Goal: Task Accomplishment & Management: Complete application form

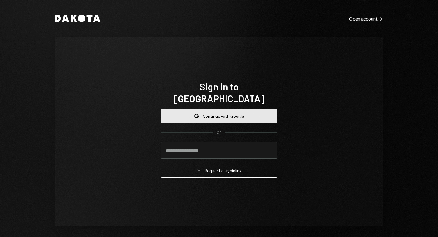
click at [246, 109] on button "Google Continue with Google" at bounding box center [219, 116] width 117 height 14
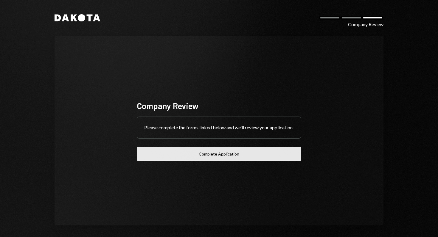
click at [231, 157] on button "Complete Application" at bounding box center [219, 154] width 164 height 14
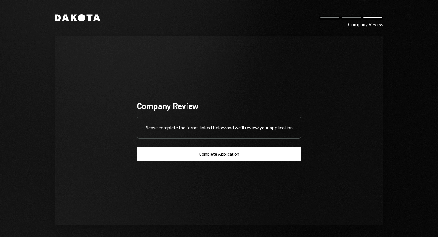
click at [264, 100] on div "Company Review" at bounding box center [219, 106] width 164 height 12
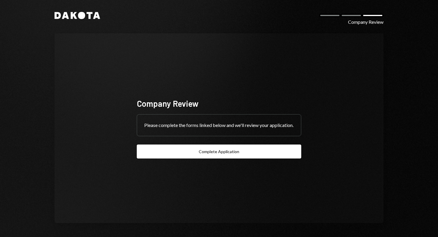
click at [232, 134] on div "Please complete the forms linked below and we'll review your application." at bounding box center [219, 125] width 164 height 21
click at [83, 13] on icon "Dakota" at bounding box center [77, 15] width 46 height 7
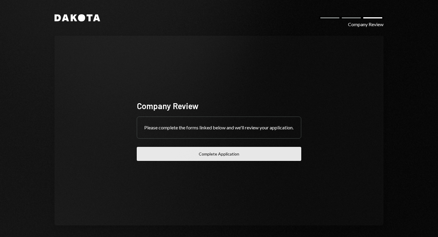
click at [207, 155] on button "Complete Application" at bounding box center [219, 154] width 164 height 14
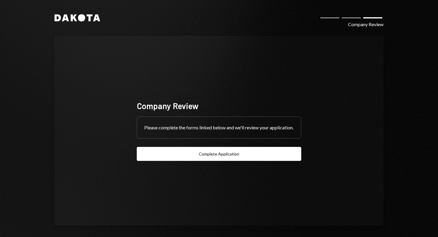
click at [97, 20] on icon at bounding box center [96, 18] width 7 height 7
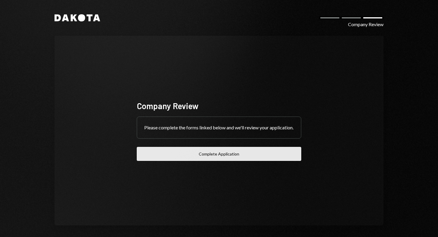
click at [181, 158] on button "Complete Application" at bounding box center [219, 154] width 164 height 14
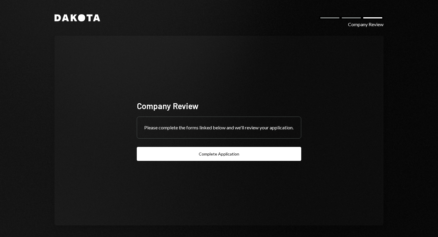
click at [253, 94] on div "Company Review Please complete the forms linked below and we'll review your app…" at bounding box center [219, 131] width 179 height 108
